Goal: Task Accomplishment & Management: Use online tool/utility

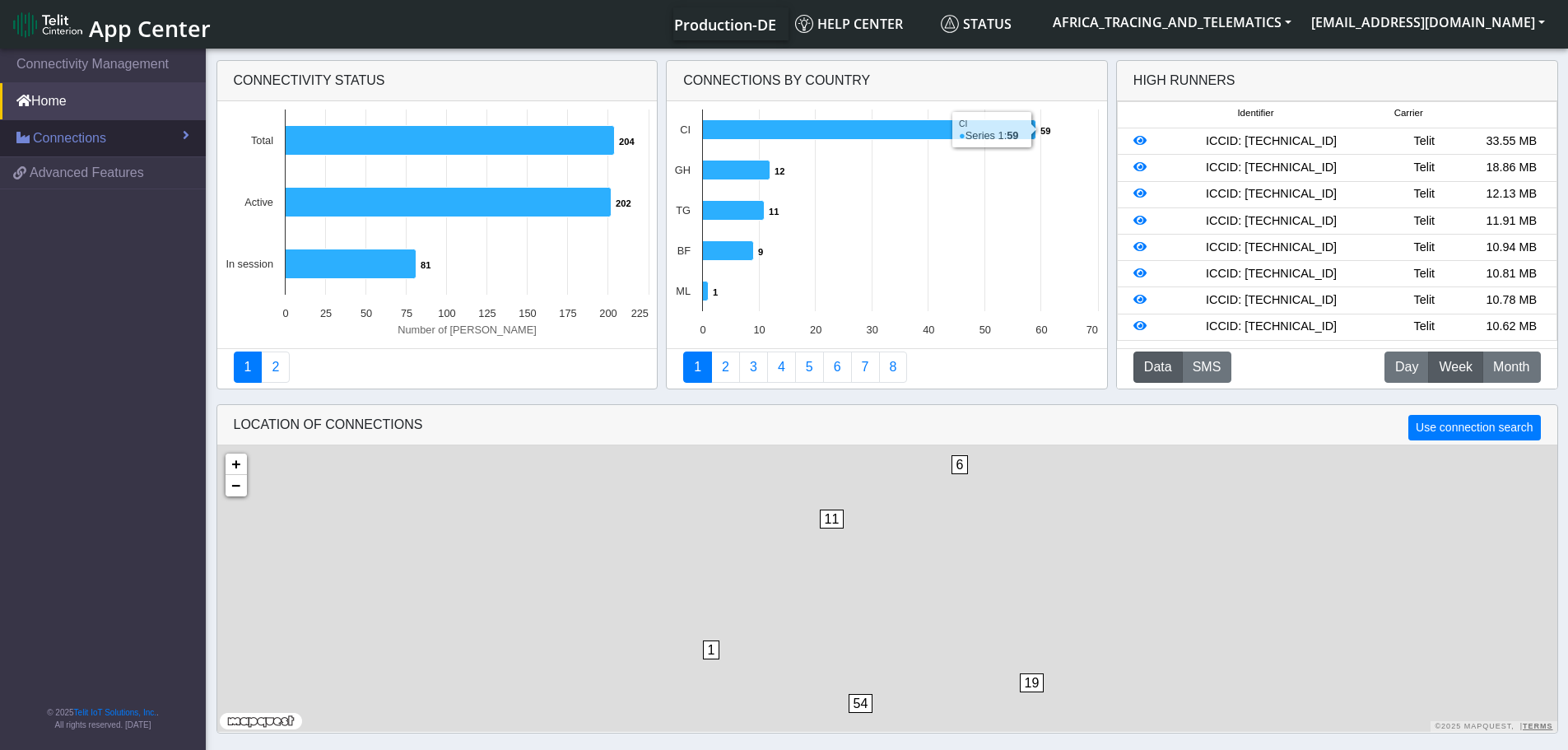
click at [143, 141] on link "Connections" at bounding box center [103, 138] width 206 height 36
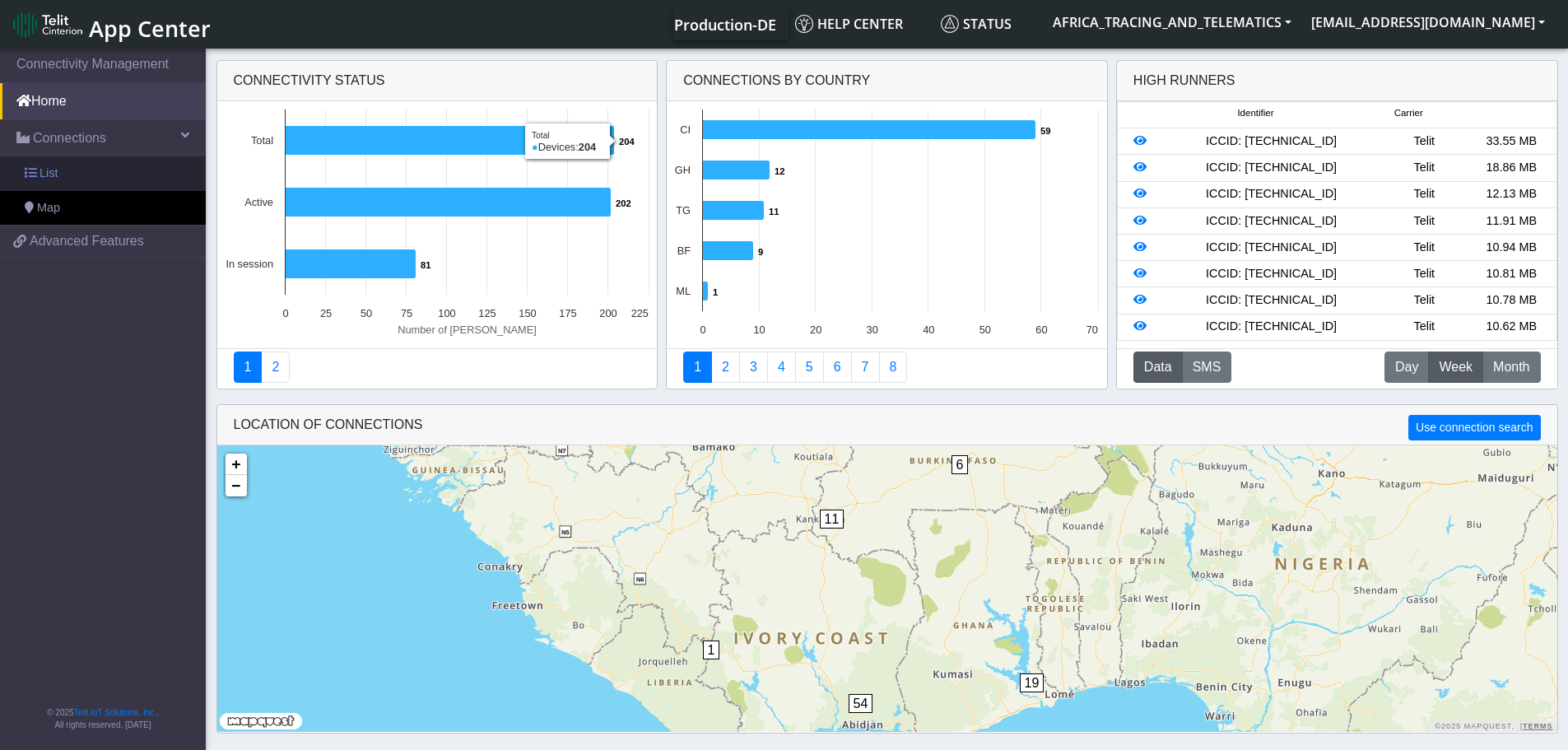
click at [108, 168] on link "List" at bounding box center [103, 174] width 206 height 34
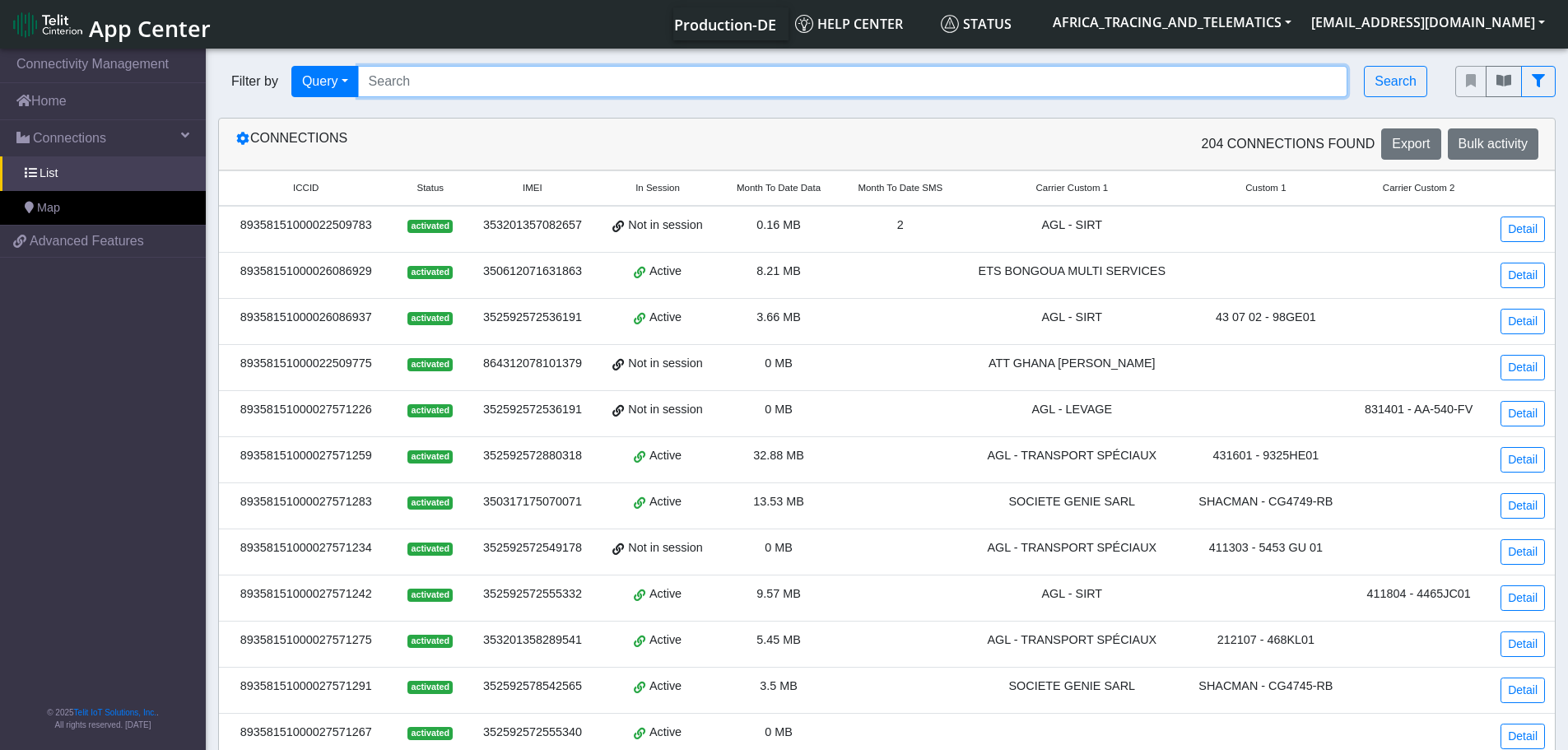
click at [569, 80] on input "Search..." at bounding box center [853, 82] width 990 height 31
paste input "89358151000027571234"
type input "89358151000027571234"
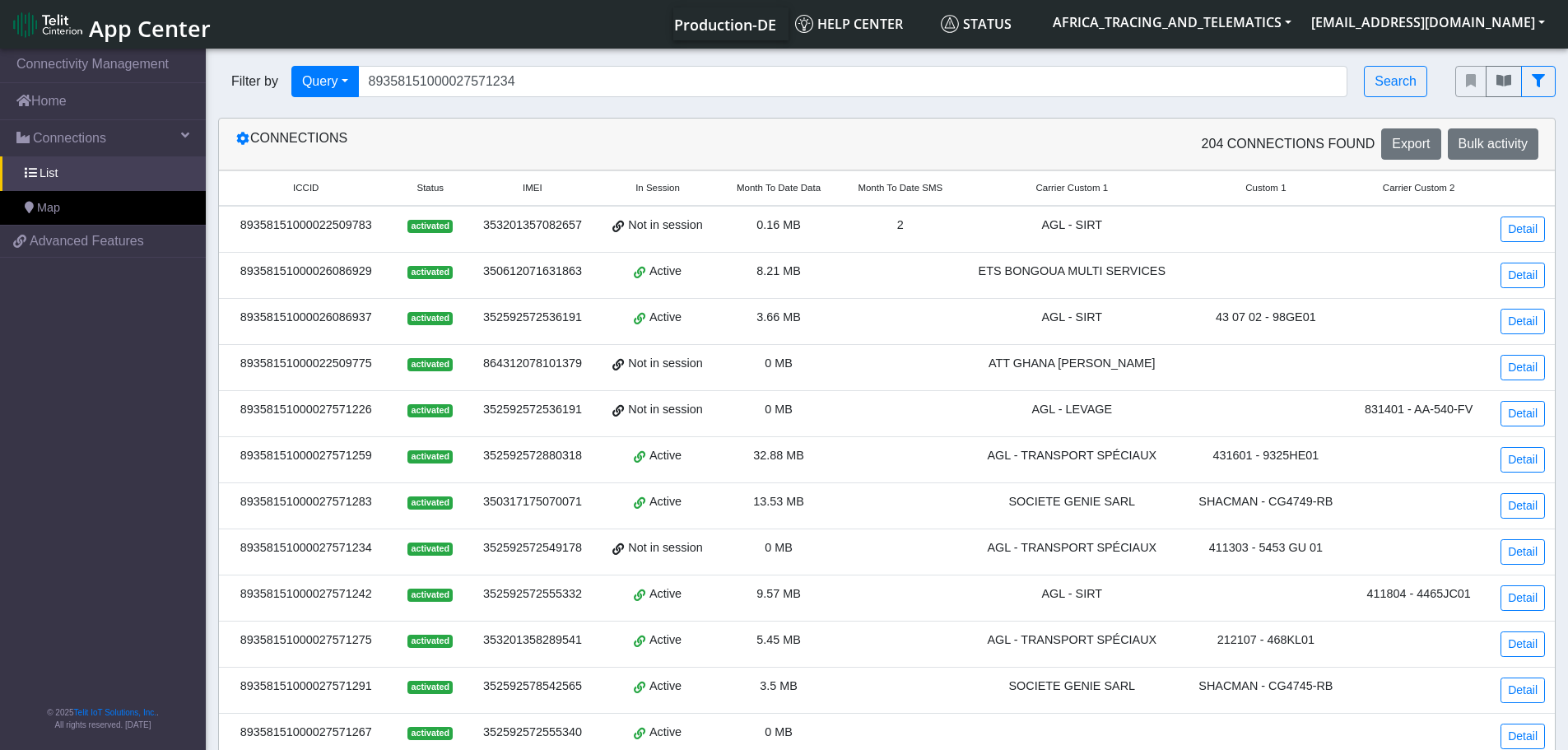
click at [1401, 64] on div "Filter by Query Query In Session Not connected Tags Country Operator 8935815100…" at bounding box center [824, 81] width 1237 height 56
click at [1399, 80] on button "Search" at bounding box center [1395, 82] width 64 height 31
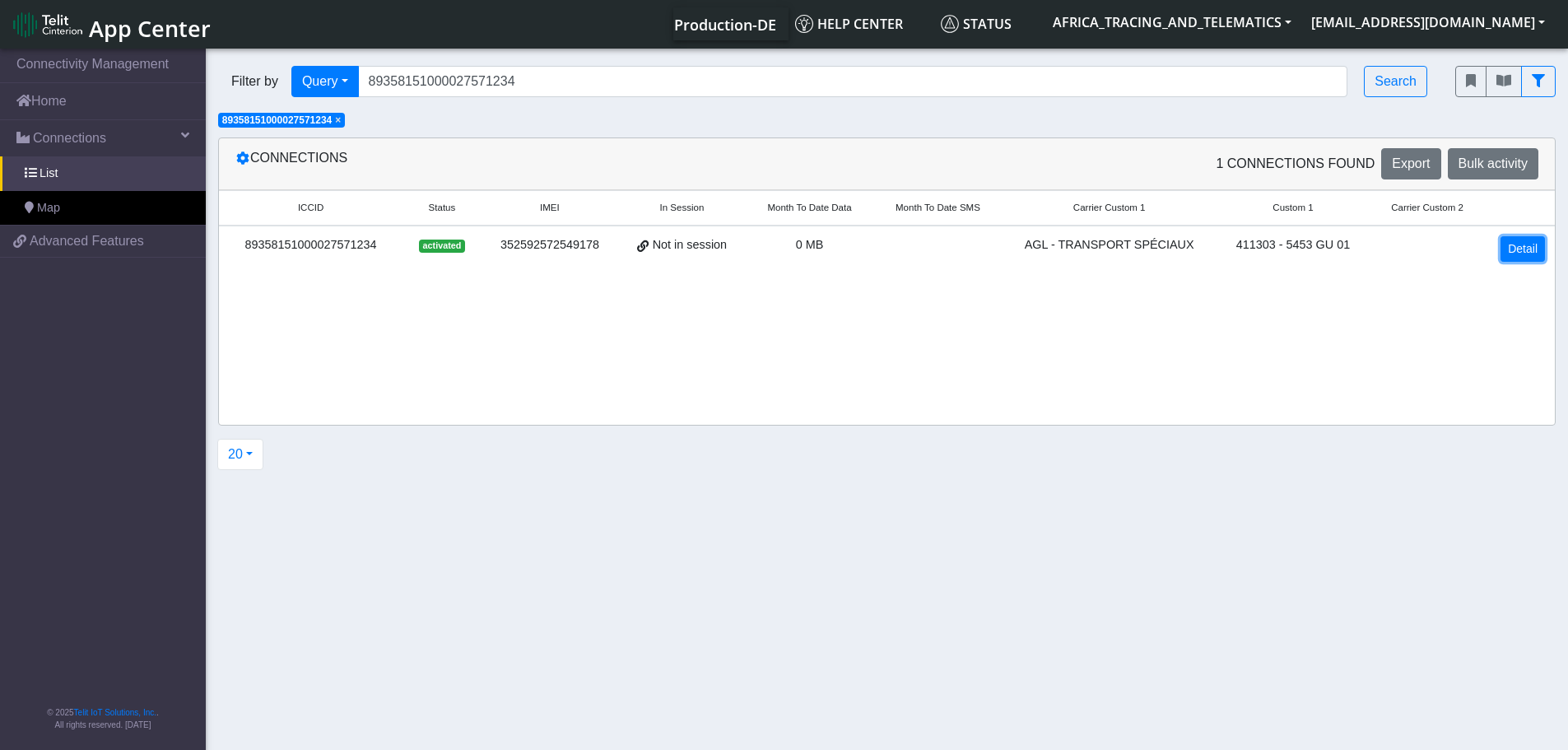
click at [1516, 243] on link "Detail" at bounding box center [1522, 249] width 45 height 26
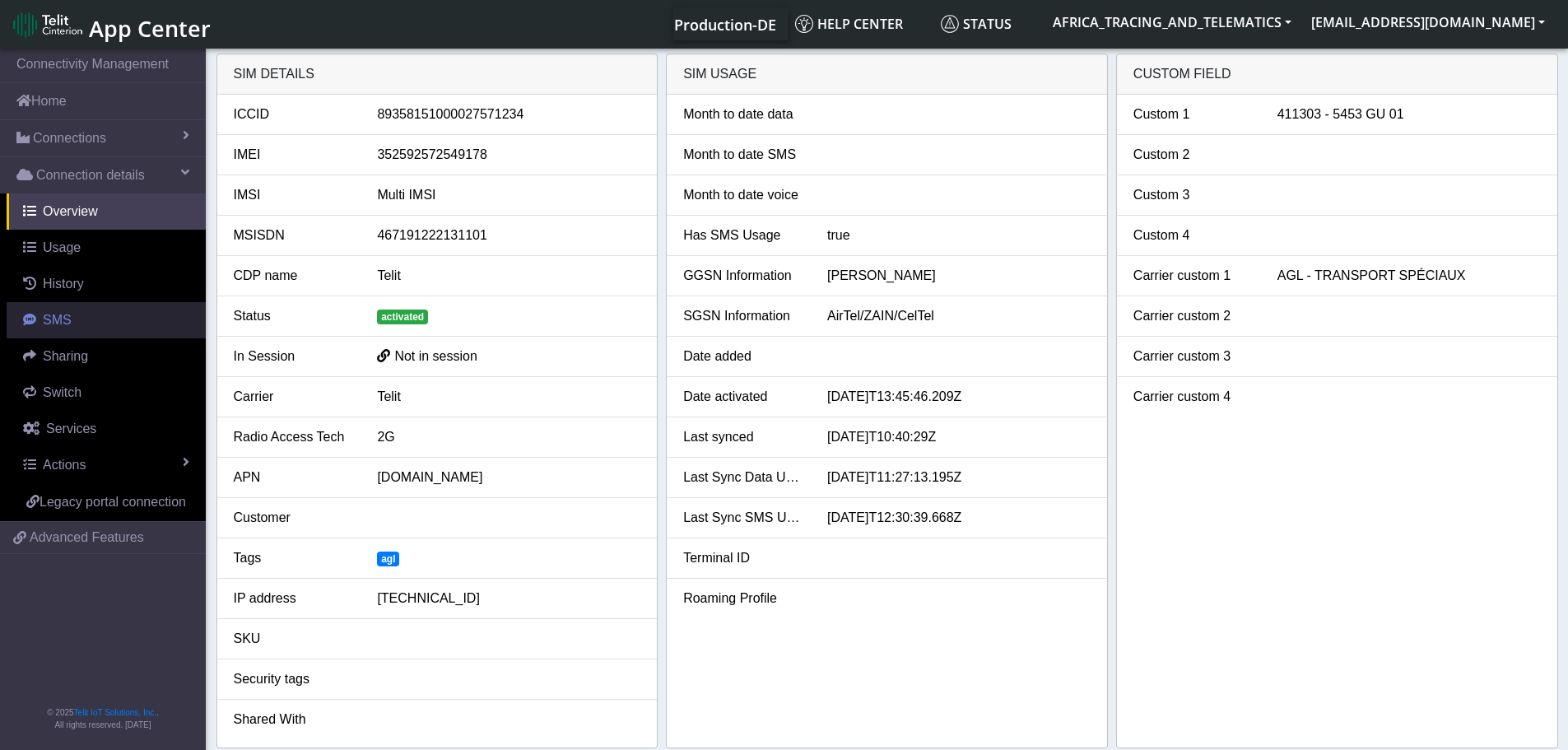
click at [83, 327] on link "SMS" at bounding box center [106, 320] width 199 height 36
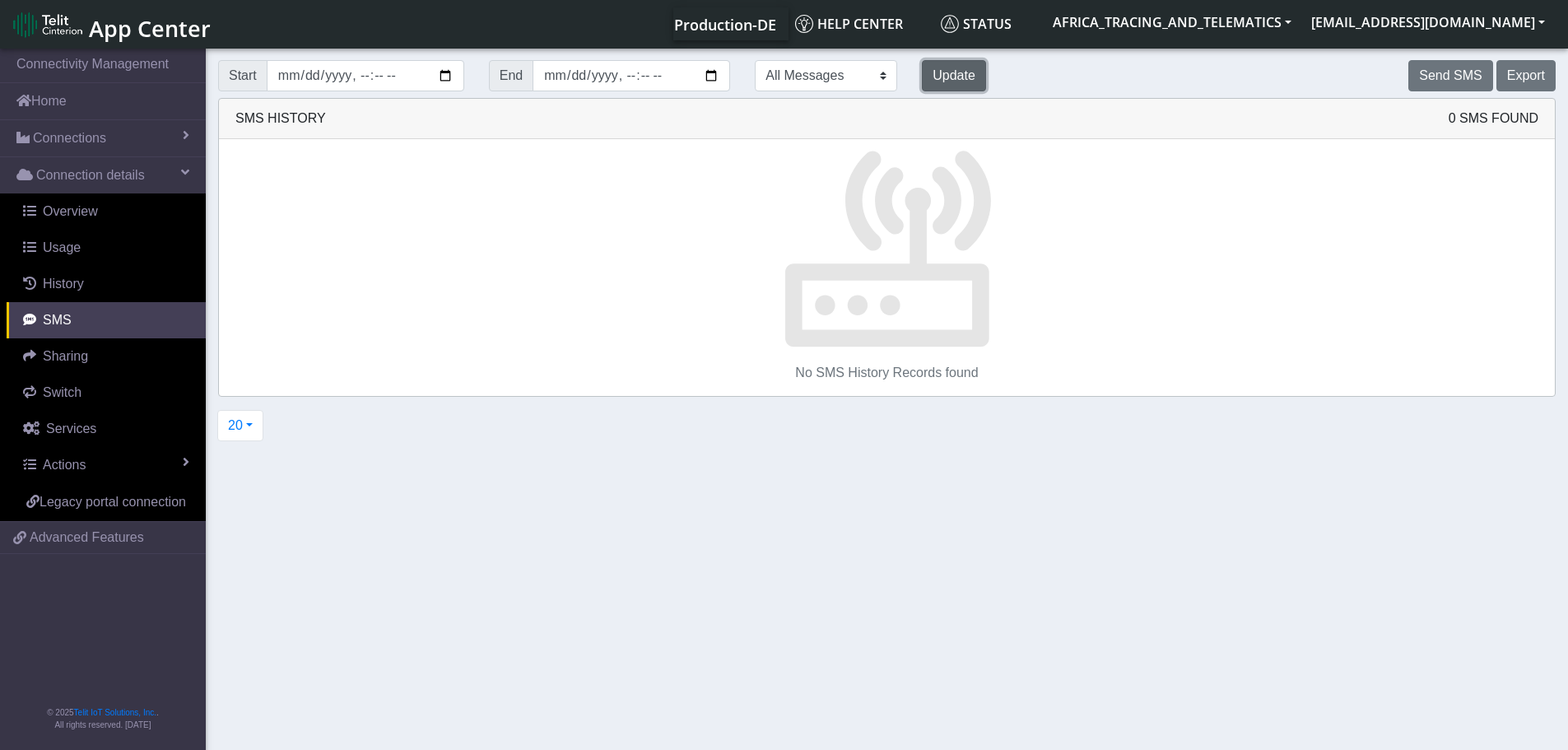
click at [921, 64] on button "Update" at bounding box center [953, 76] width 64 height 31
click at [1444, 67] on button "Send SMS" at bounding box center [1450, 76] width 84 height 31
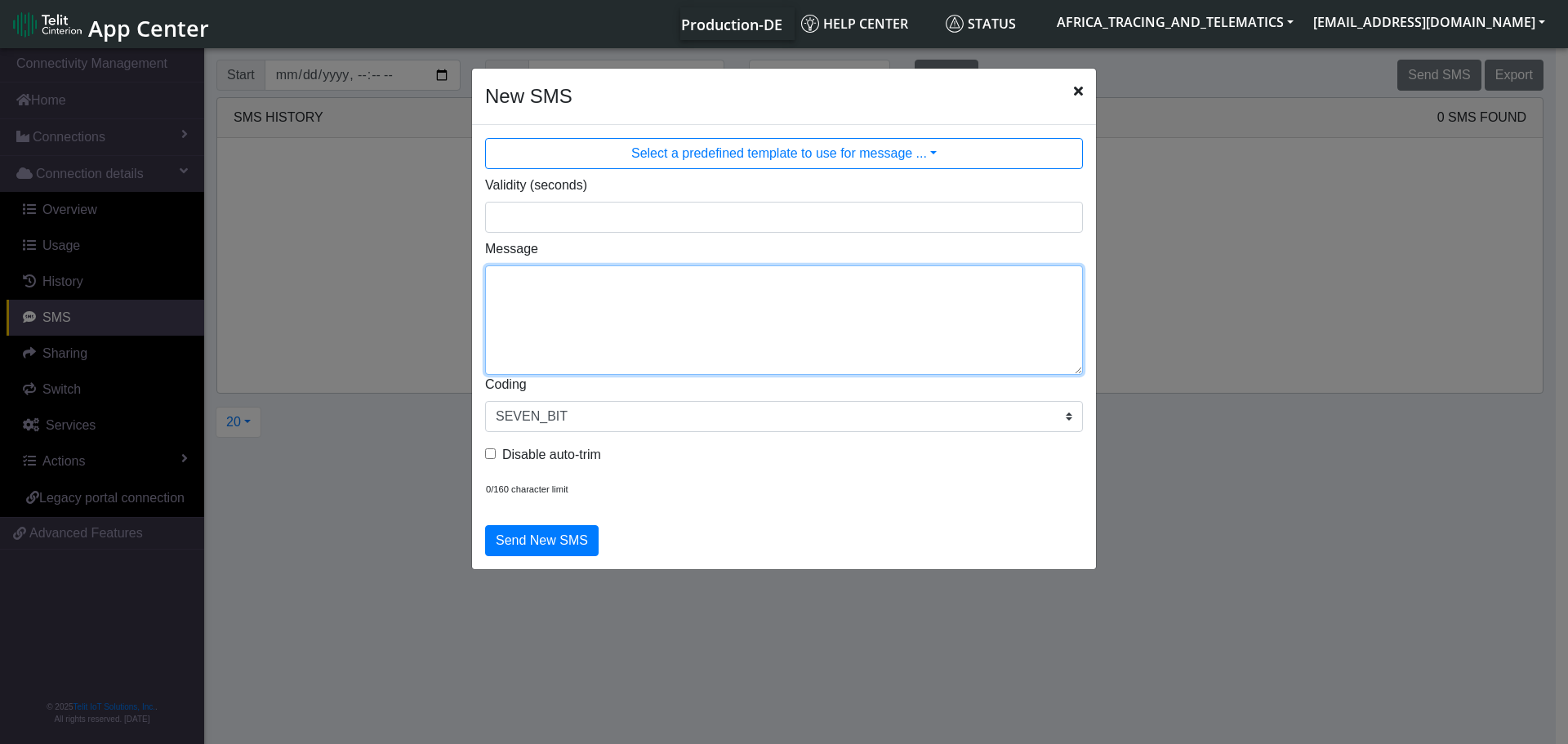
click at [715, 318] on textarea "Message" at bounding box center [784, 320] width 598 height 109
type textarea "F M cpureset"
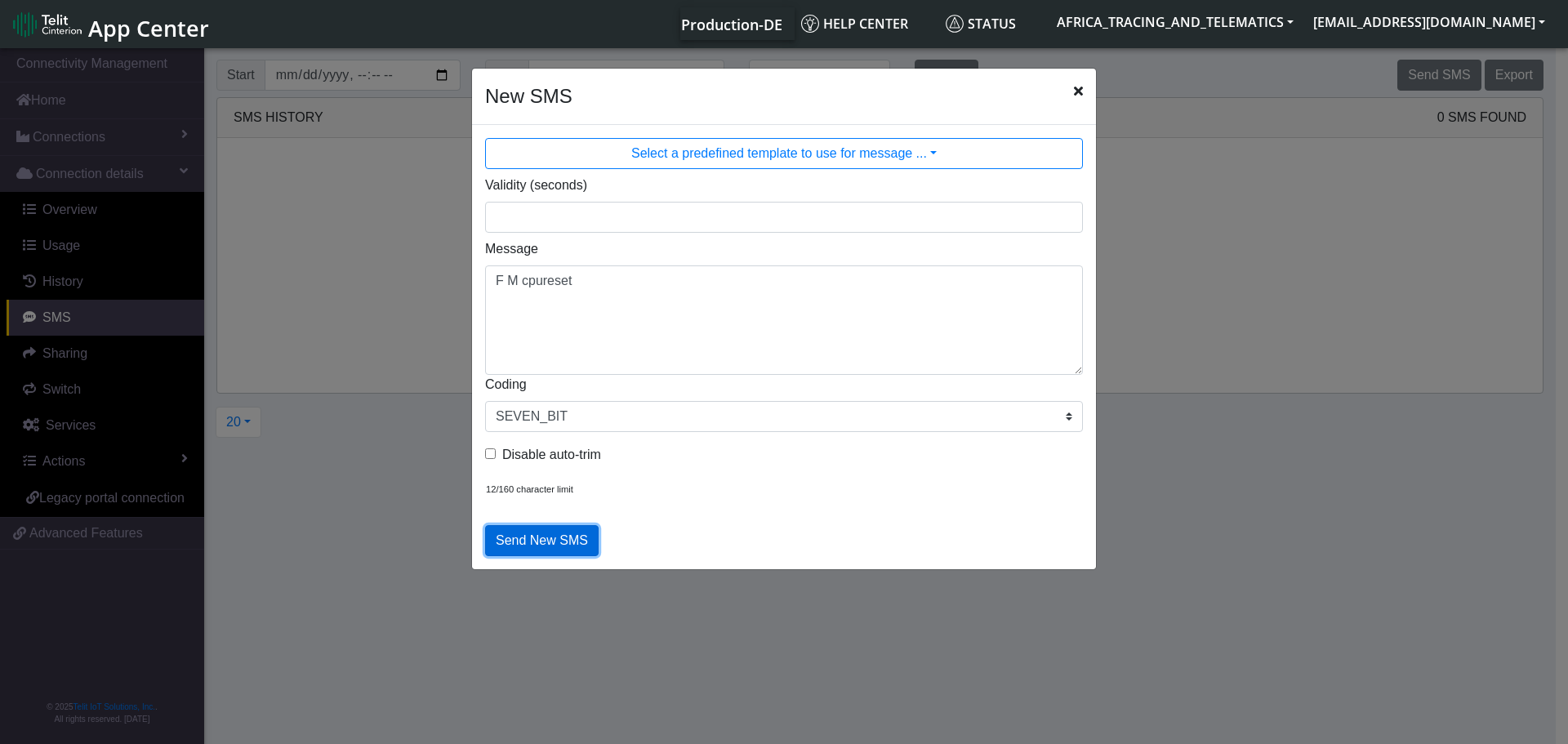
click at [534, 539] on button "Send New SMS" at bounding box center [541, 540] width 113 height 31
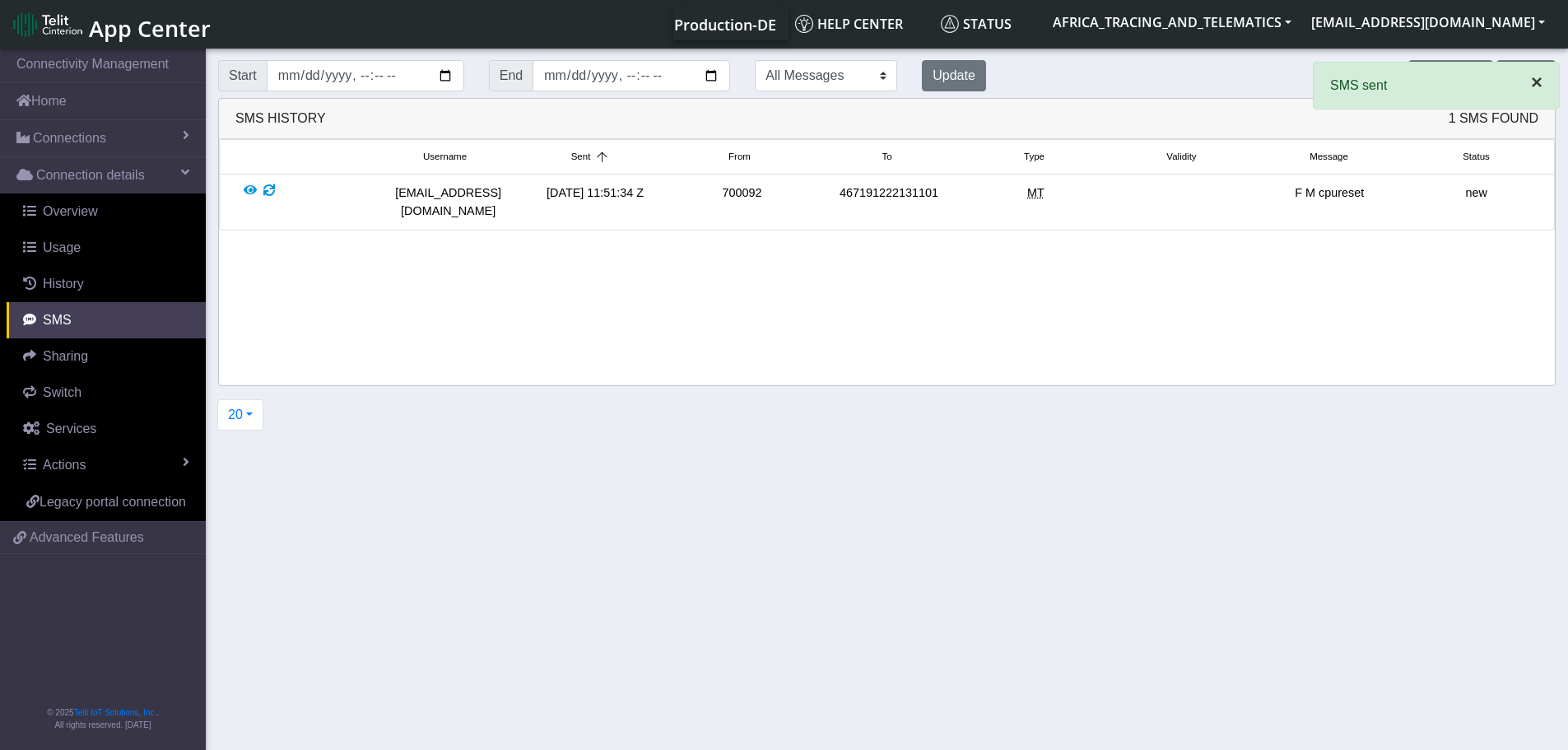
click at [1532, 87] on span "×" at bounding box center [1536, 82] width 11 height 22
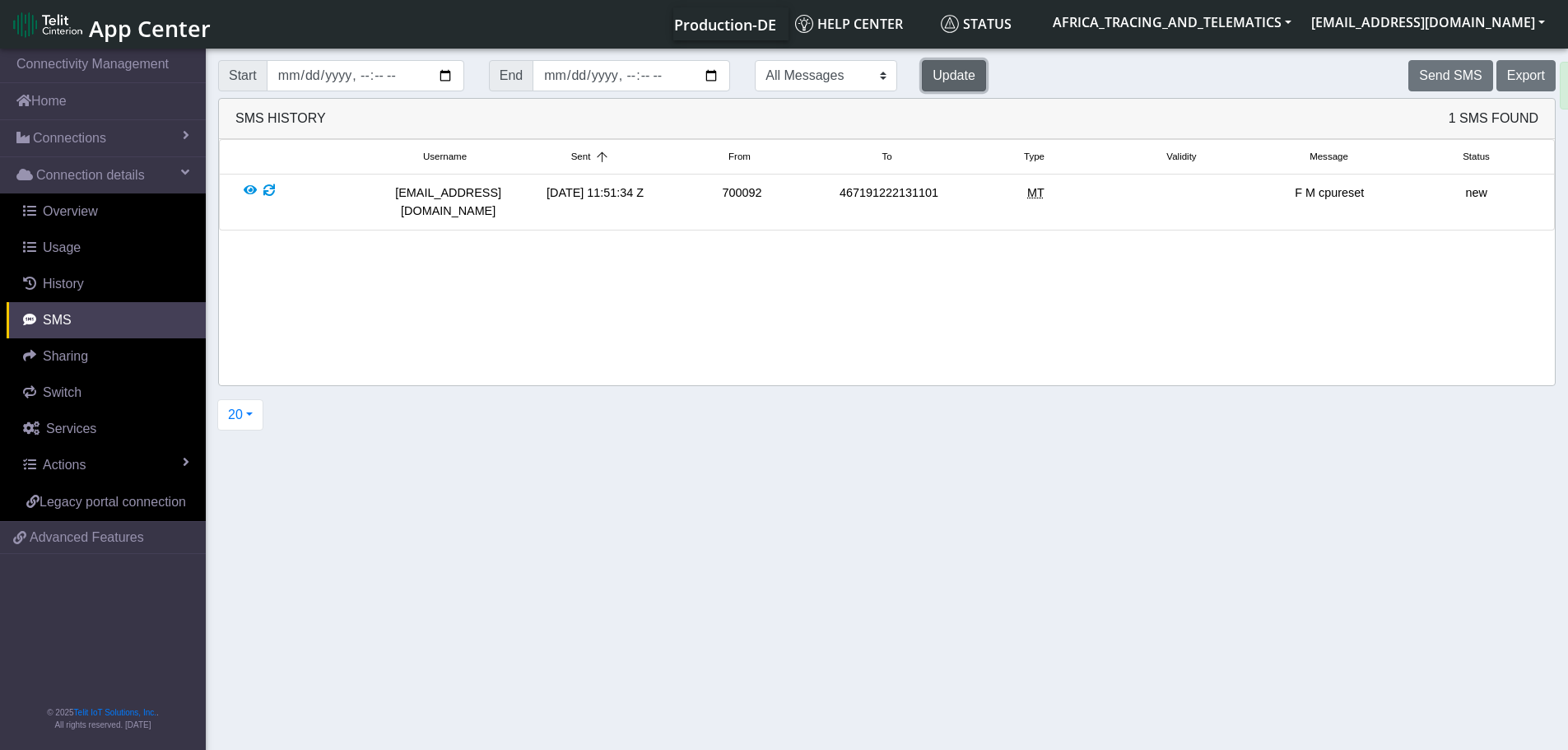
click at [921, 71] on button "Update" at bounding box center [953, 76] width 64 height 31
click at [921, 74] on button "Update" at bounding box center [953, 76] width 64 height 31
